Goal: Transaction & Acquisition: Download file/media

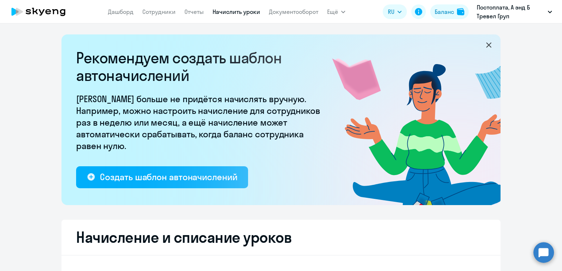
select select "10"
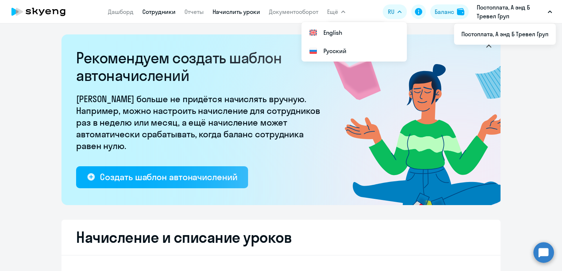
click at [161, 11] on link "Сотрудники" at bounding box center [158, 11] width 33 height 7
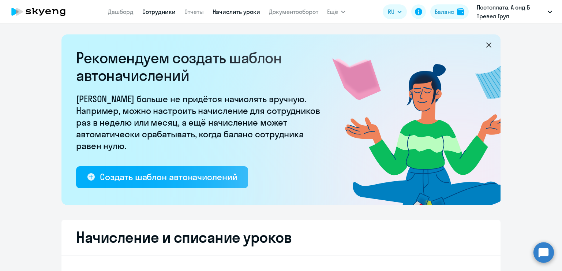
select select "30"
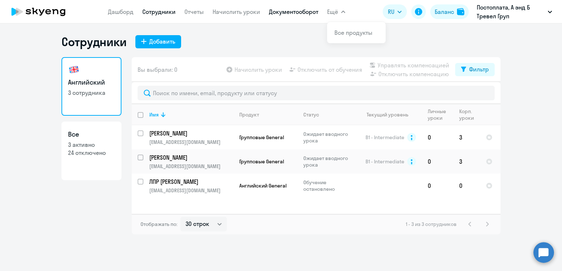
click at [294, 10] on link "Документооборот" at bounding box center [293, 11] width 49 height 7
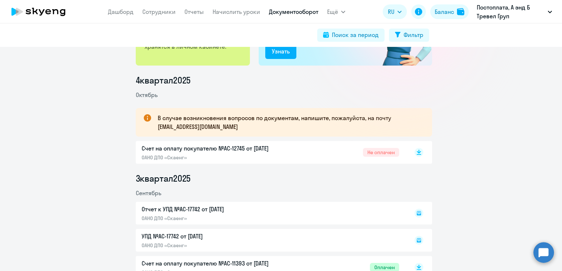
scroll to position [146, 0]
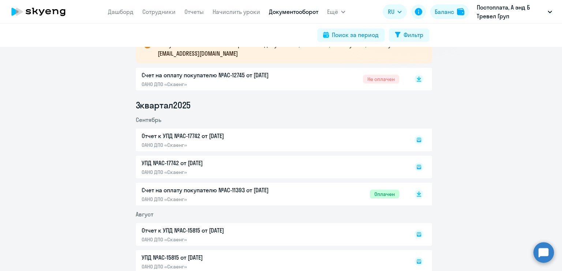
click at [218, 195] on div "Счет на оплату покупателю №AC-11393 от [DATE] ОАНО ДПО «Скаенг»" at bounding box center [219, 193] width 154 height 17
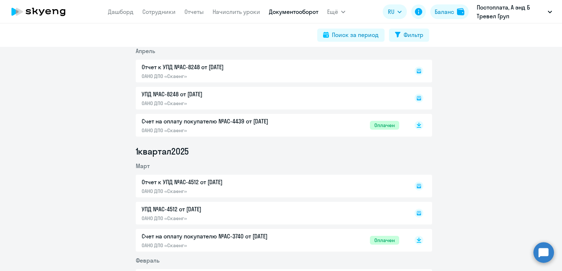
scroll to position [695, 0]
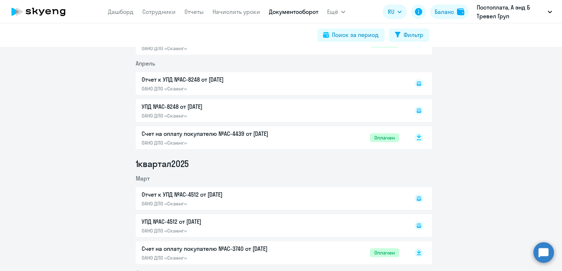
click at [417, 137] on rect at bounding box center [418, 137] width 9 height 9
click at [290, 137] on p "Счет на оплату покупателю №AC-4439 от [DATE]" at bounding box center [219, 133] width 154 height 9
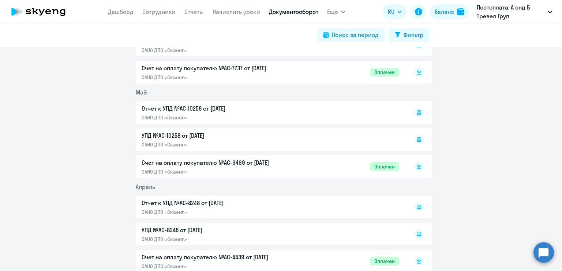
scroll to position [549, 0]
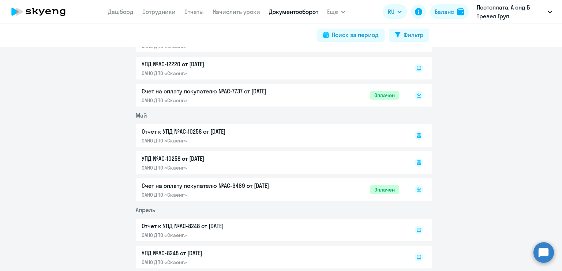
click at [290, 189] on p "Счет на оплату покупателю №AC-6469 от [DATE]" at bounding box center [219, 185] width 154 height 9
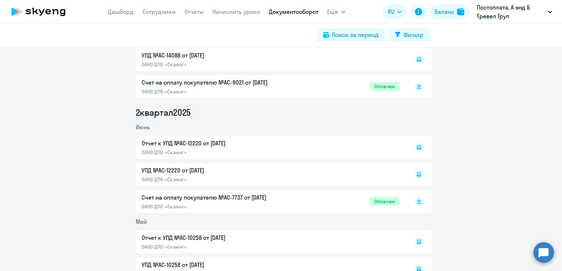
scroll to position [439, 0]
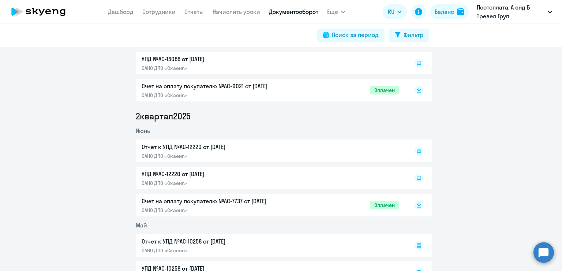
click at [297, 203] on div "Счет на оплату покупателю №AC-7737 от [DATE] ОАНО ДПО «Скаенг» Оплачен" at bounding box center [270, 204] width 257 height 17
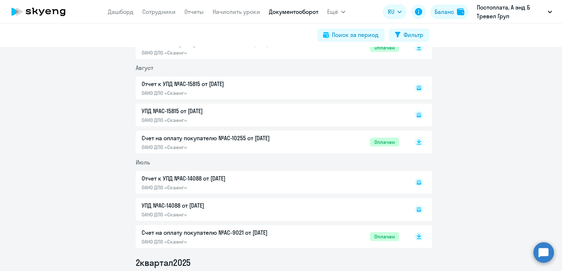
click at [341, 238] on div "Счет на оплату покупателю №AC-9021 от [DATE] ОАНО ДПО «Скаенг» Оплачен" at bounding box center [270, 236] width 257 height 17
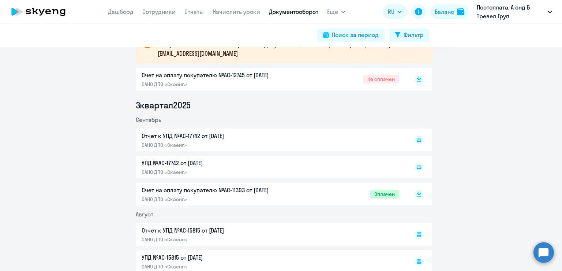
scroll to position [219, 0]
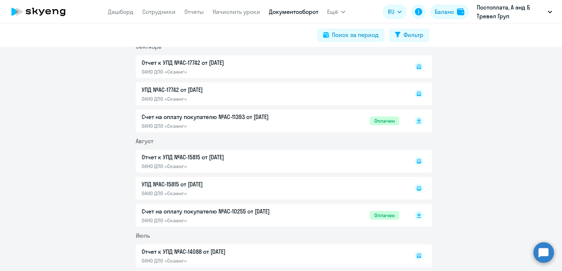
click at [338, 216] on div "Счет на оплату покупателю №AC-10255 от [DATE] ОАНО ДПО «Скаенг» Оплачен" at bounding box center [270, 215] width 257 height 17
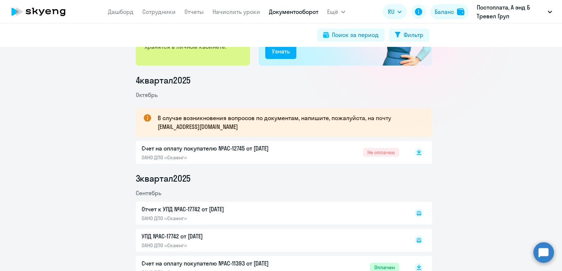
scroll to position [110, 0]
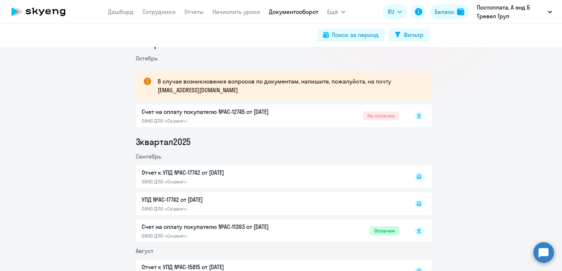
click at [328, 227] on div "Счет на оплату покупателю №AC-11393 от [DATE] ОАНО ДПО «Скаенг» Оплачен" at bounding box center [270, 230] width 257 height 17
